Goal: Information Seeking & Learning: Find specific page/section

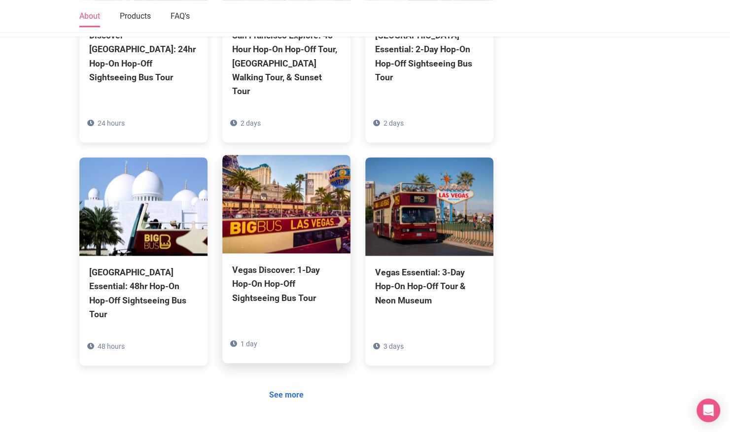
scroll to position [789, 0]
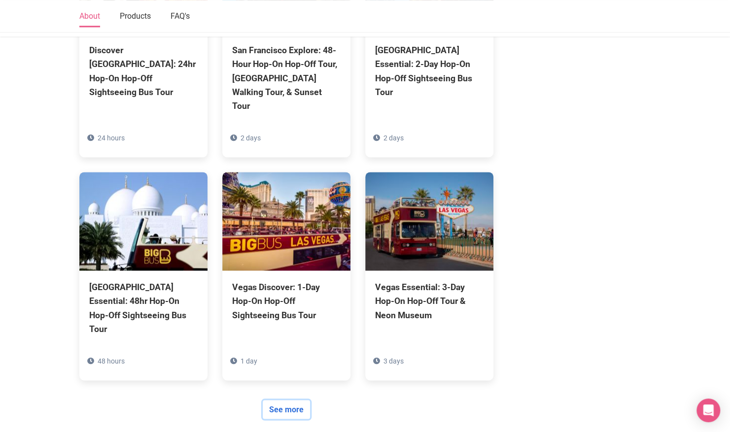
click at [296, 400] on link "See more" at bounding box center [286, 409] width 47 height 19
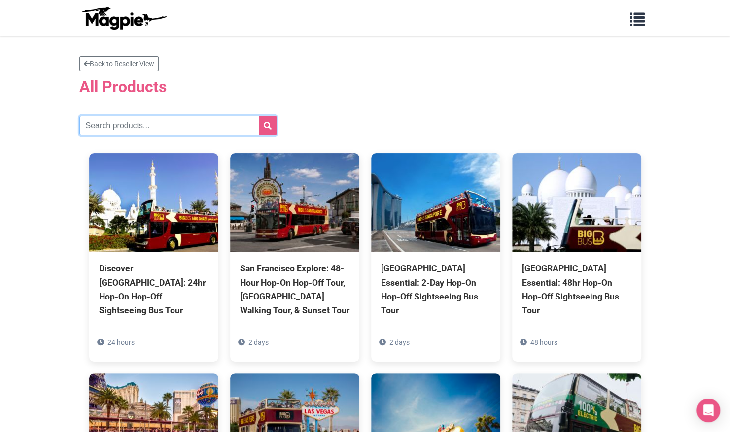
click at [161, 123] on input "text" at bounding box center [177, 126] width 197 height 20
type input "rome"
click at [270, 127] on icon "submit" at bounding box center [268, 126] width 8 height 8
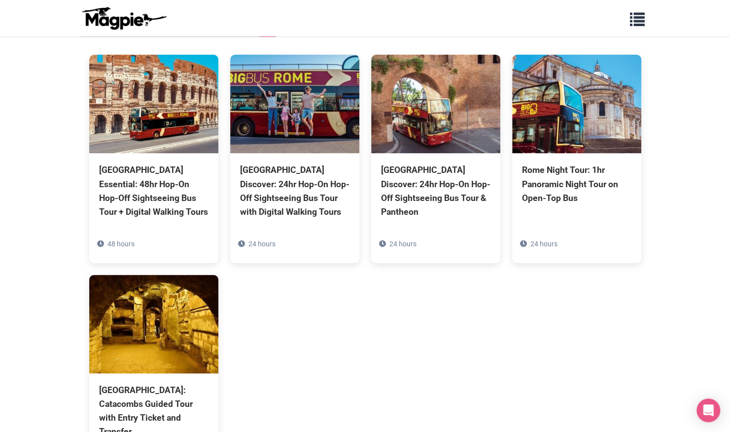
scroll to position [148, 0]
